Goal: Task Accomplishment & Management: Manage account settings

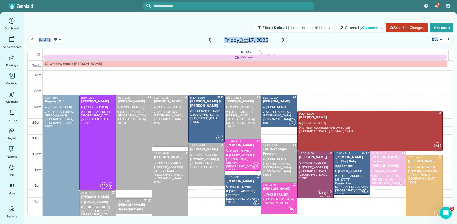
scroll to position [20, 0]
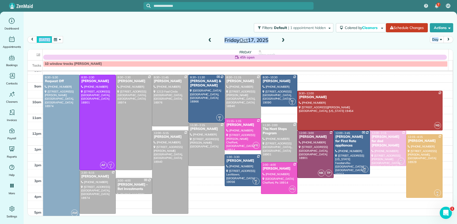
drag, startPoint x: 44, startPoint y: 39, endPoint x: 48, endPoint y: 41, distance: 4.1
click at [44, 39] on button "[DATE]" at bounding box center [44, 39] width 15 height 7
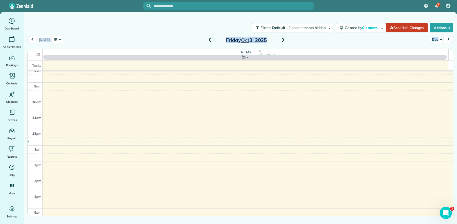
scroll to position [0, 0]
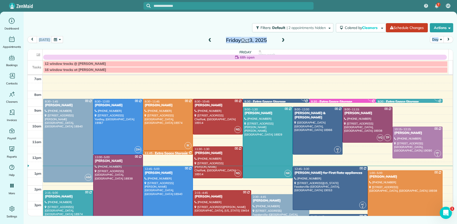
click at [281, 39] on span at bounding box center [283, 40] width 6 height 5
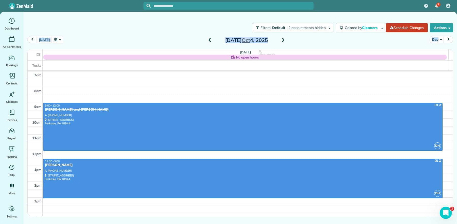
click at [281, 39] on span at bounding box center [283, 40] width 6 height 5
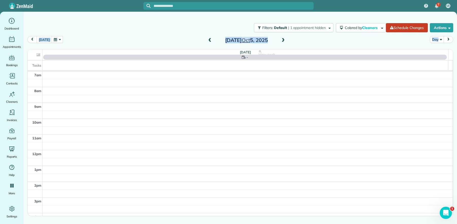
click at [281, 39] on span at bounding box center [283, 40] width 6 height 5
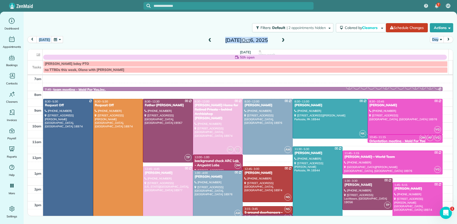
click at [281, 39] on span at bounding box center [283, 40] width 6 height 5
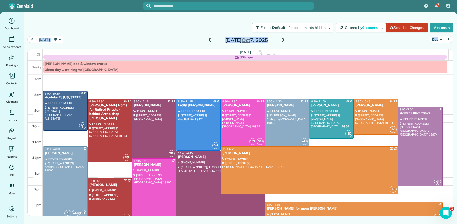
click at [199, 156] on div "Tina E Frascella" at bounding box center [221, 157] width 86 height 4
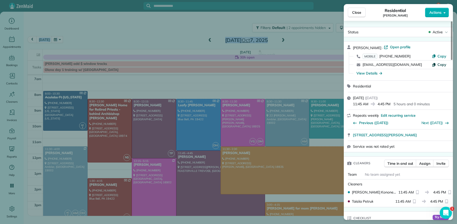
click at [440, 65] on span "Copy" at bounding box center [442, 64] width 9 height 5
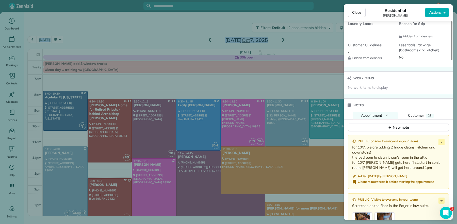
scroll to position [520, 0]
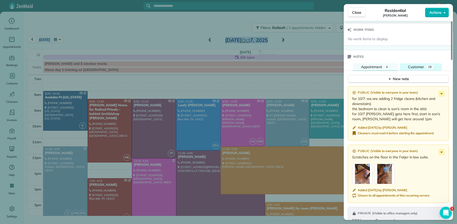
click at [412, 71] on button "Customer 28" at bounding box center [421, 67] width 42 height 8
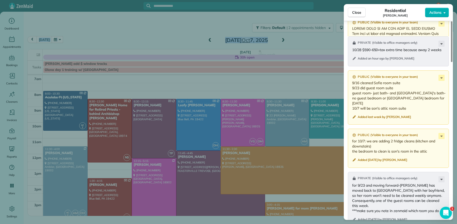
scroll to position [641, 0]
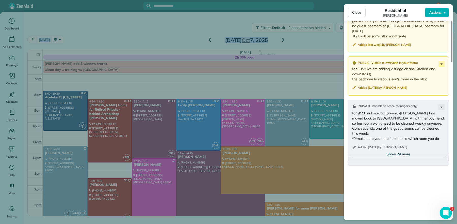
click at [399, 158] on button "Show 24 more" at bounding box center [398, 153] width 101 height 9
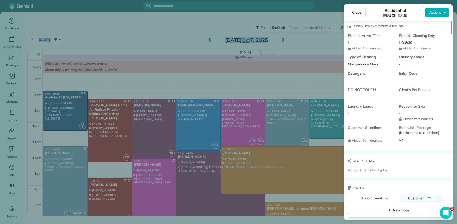
scroll to position [477, 0]
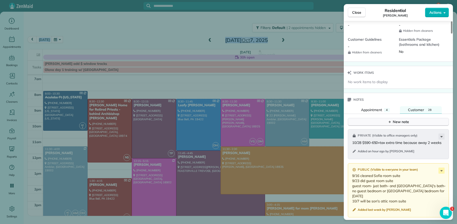
click at [394, 124] on div "New note" at bounding box center [398, 121] width 21 height 5
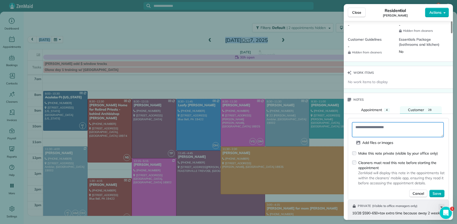
click at [365, 131] on textarea at bounding box center [397, 129] width 91 height 15
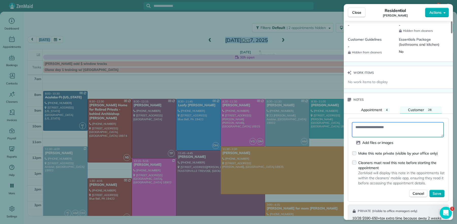
paste textarea "**********"
type textarea "**********"
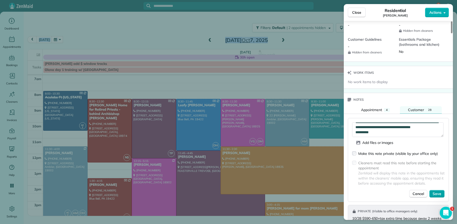
click at [441, 196] on span "Save" at bounding box center [437, 193] width 9 height 5
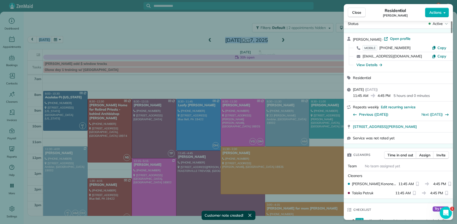
scroll to position [0, 0]
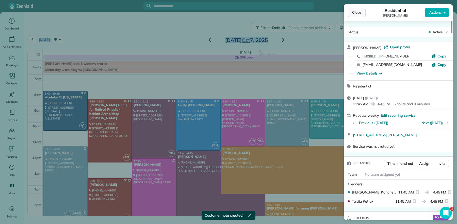
click at [356, 7] on div "Close Residential Tina E Frascella Actions" at bounding box center [398, 12] width 109 height 17
click at [360, 12] on span "Close" at bounding box center [356, 12] width 9 height 5
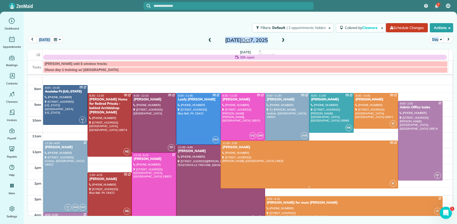
scroll to position [10, 0]
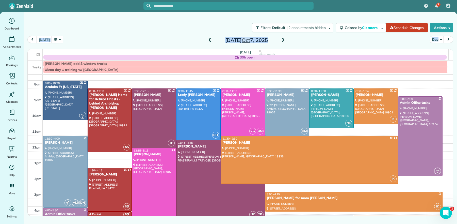
click at [145, 154] on div "Katie Jacoby" at bounding box center [153, 154] width 41 height 4
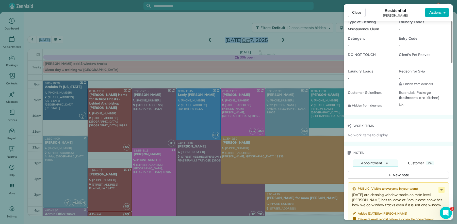
scroll to position [538, 0]
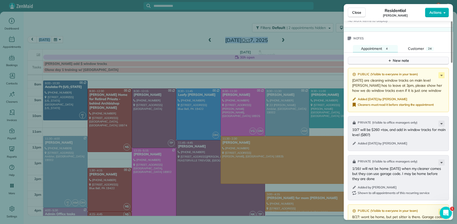
click at [404, 63] on div "New note" at bounding box center [398, 60] width 21 height 5
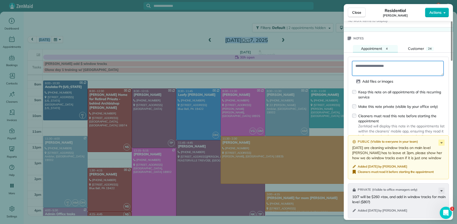
click at [380, 71] on textarea at bounding box center [397, 68] width 91 height 15
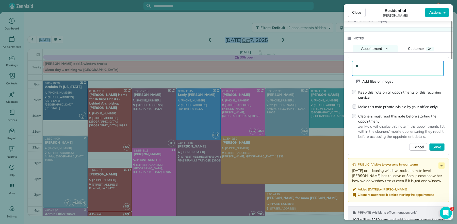
type textarea "*"
type textarea "**********"
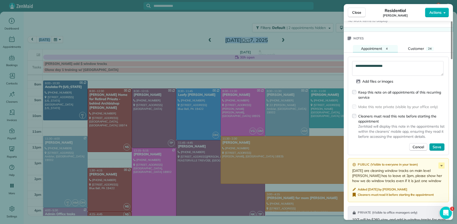
click at [438, 149] on span "Save" at bounding box center [437, 146] width 9 height 5
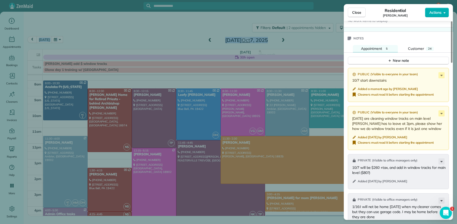
drag, startPoint x: 353, startPoint y: 12, endPoint x: 342, endPoint y: 34, distance: 25.1
click at [353, 12] on span "Close" at bounding box center [356, 12] width 9 height 5
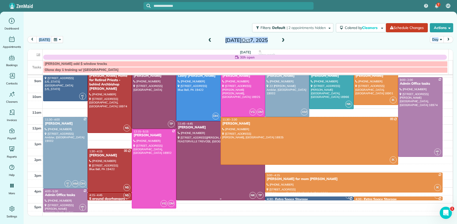
scroll to position [55, 0]
